Goal: Information Seeking & Learning: Check status

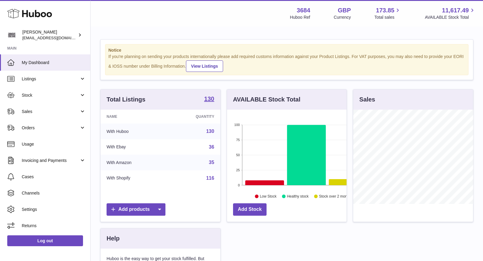
scroll to position [94, 120]
click at [37, 111] on span "Sales" at bounding box center [51, 112] width 58 height 6
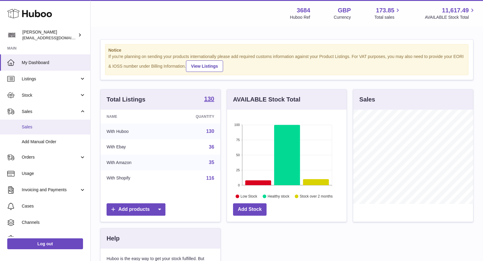
click at [41, 127] on span "Sales" at bounding box center [54, 127] width 64 height 6
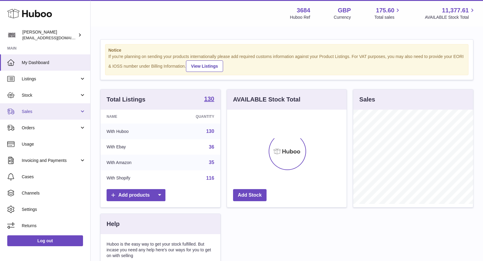
scroll to position [94, 120]
click at [52, 119] on link "Sales" at bounding box center [45, 111] width 90 height 16
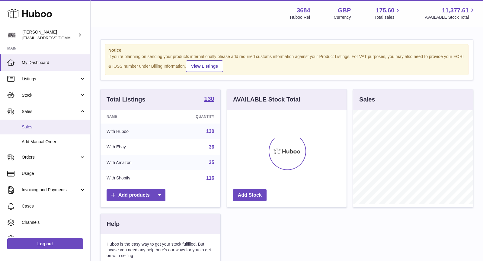
click at [45, 127] on span "Sales" at bounding box center [54, 127] width 64 height 6
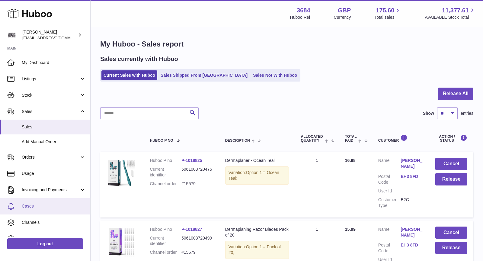
click at [37, 210] on link "Cases" at bounding box center [45, 206] width 90 height 16
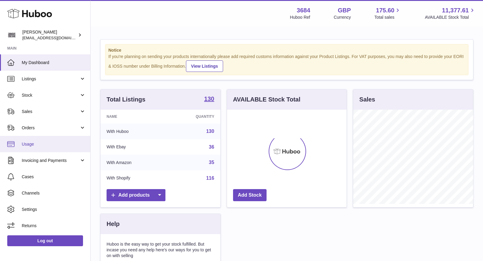
scroll to position [94, 120]
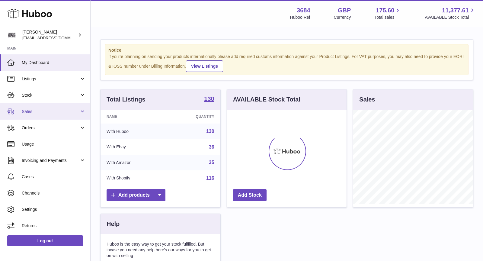
click at [37, 114] on span "Sales" at bounding box center [51, 112] width 58 height 6
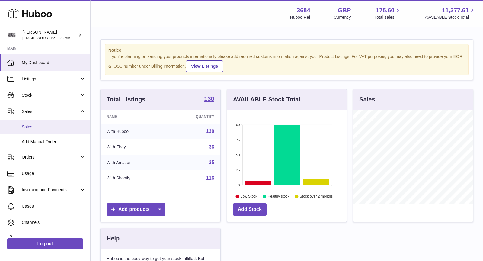
click at [40, 128] on span "Sales" at bounding box center [54, 127] width 64 height 6
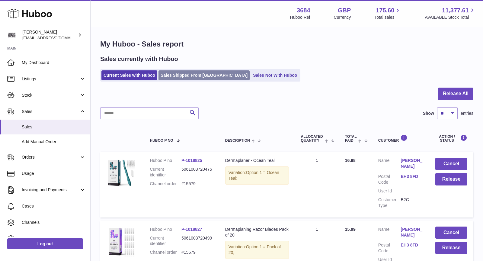
click at [189, 76] on link "Sales Shipped From [GEOGRAPHIC_DATA]" at bounding box center [204, 75] width 91 height 10
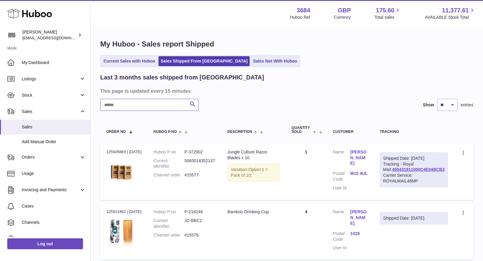
click at [131, 104] on input "text" at bounding box center [149, 105] width 98 height 12
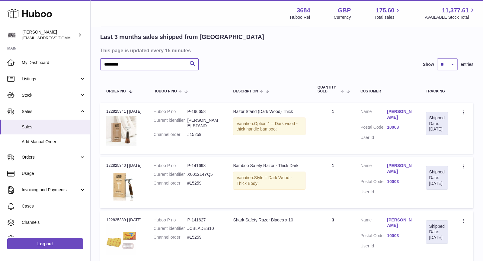
scroll to position [98, 0]
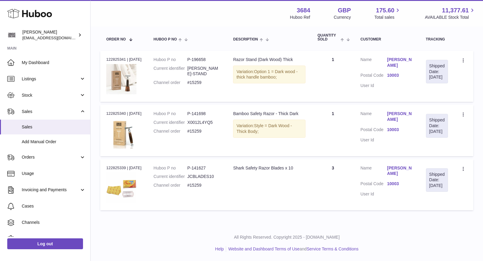
type input "*********"
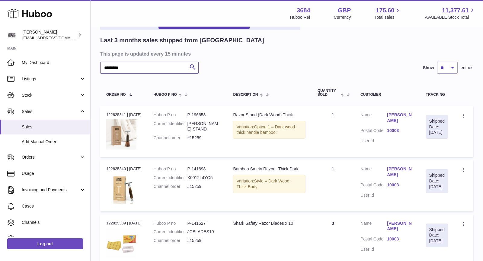
scroll to position [0, 0]
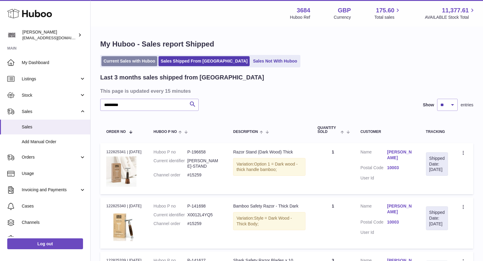
click at [131, 62] on link "Current Sales with Huboo" at bounding box center [130, 61] width 56 height 10
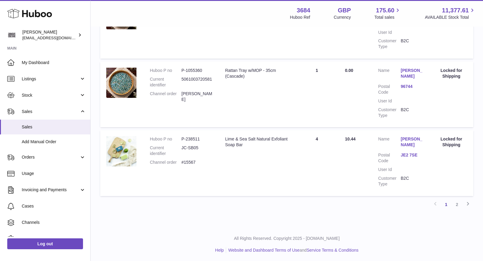
scroll to position [640, 0]
click at [457, 205] on link "2" at bounding box center [457, 203] width 11 height 11
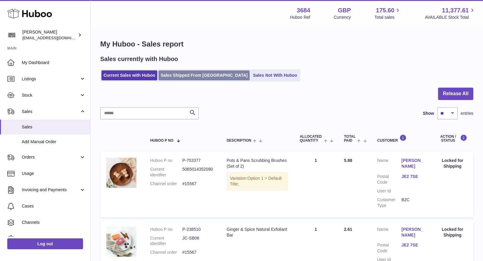
click at [192, 76] on link "Sales Shipped From [GEOGRAPHIC_DATA]" at bounding box center [204, 75] width 91 height 10
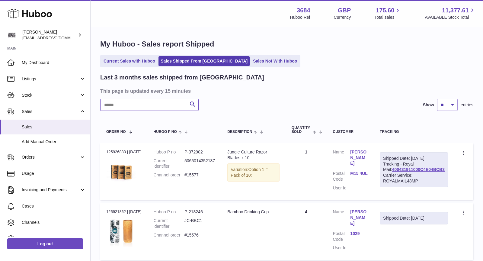
click at [153, 104] on input "text" at bounding box center [149, 105] width 98 height 12
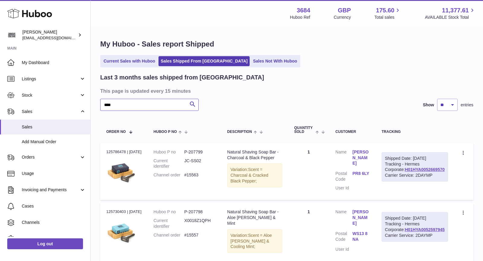
type input "****"
click at [133, 57] on link "Current Sales with Huboo" at bounding box center [130, 61] width 56 height 10
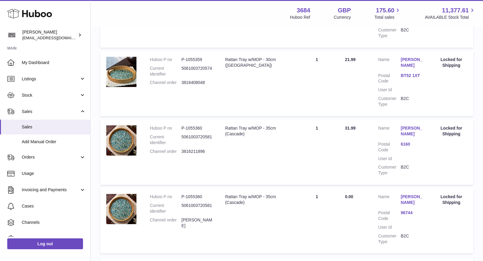
scroll to position [640, 0]
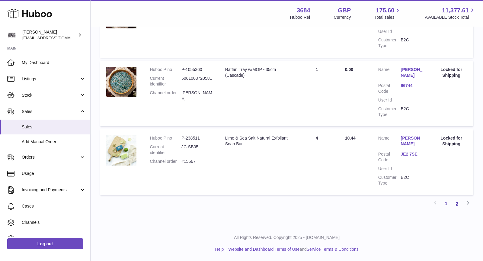
click at [457, 202] on link "2" at bounding box center [457, 203] width 11 height 11
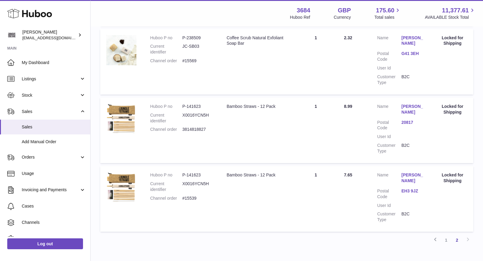
scroll to position [503, 0]
